Goal: Navigation & Orientation: Find specific page/section

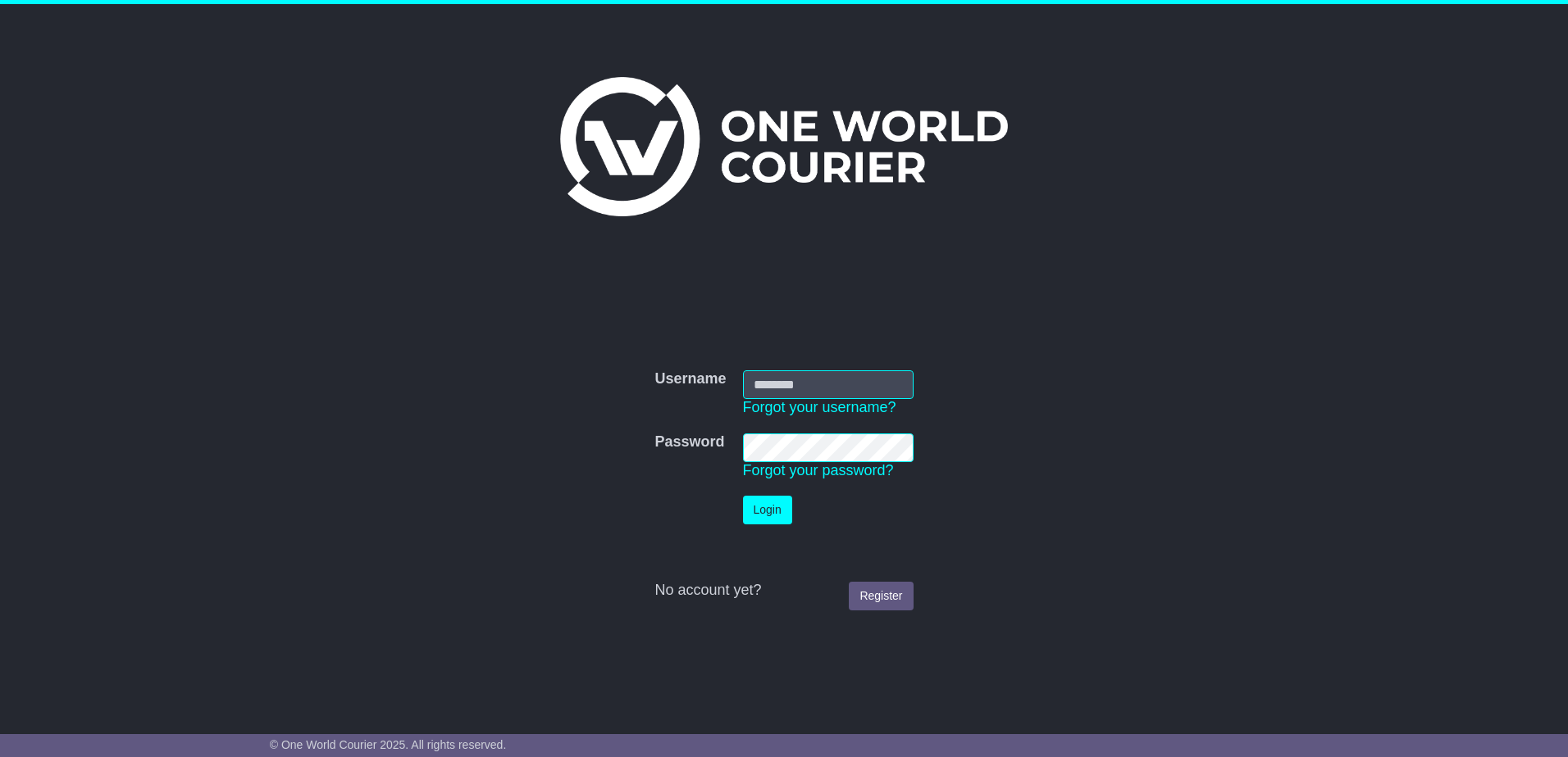
type input "**********"
click at [755, 504] on button "Login" at bounding box center [767, 510] width 49 height 29
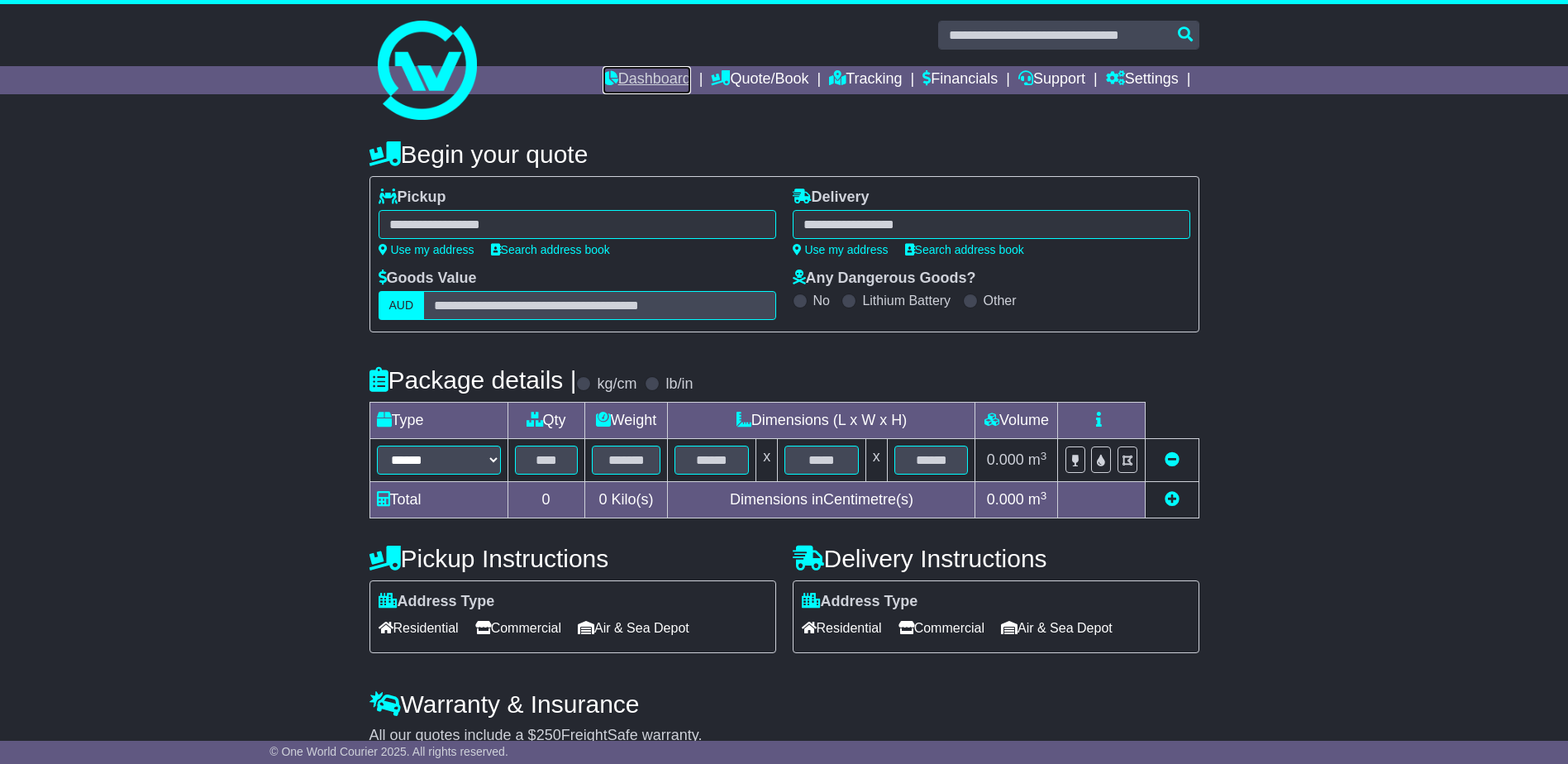
click at [650, 67] on link "Dashboard" at bounding box center [647, 80] width 89 height 28
